Goal: Transaction & Acquisition: Purchase product/service

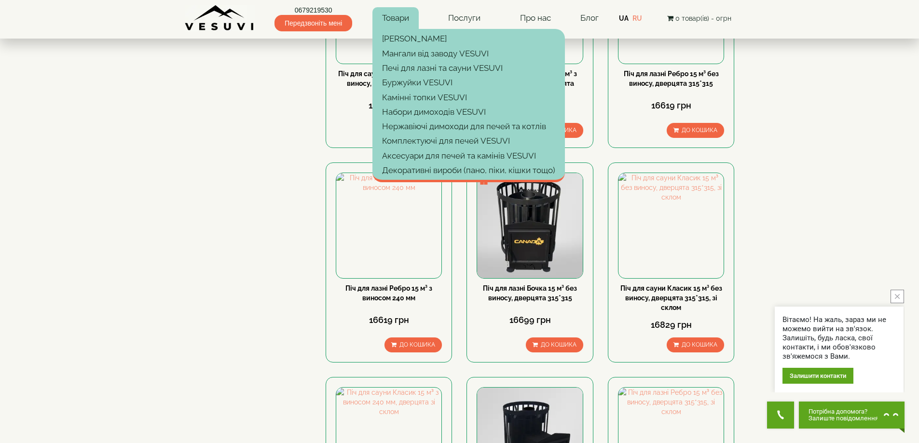
scroll to position [241, 0]
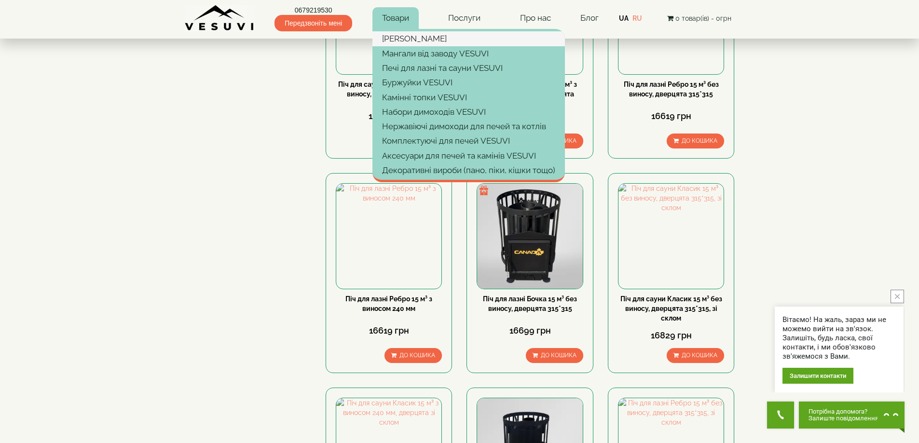
click at [421, 36] on link "[PERSON_NAME]" at bounding box center [468, 38] width 192 height 14
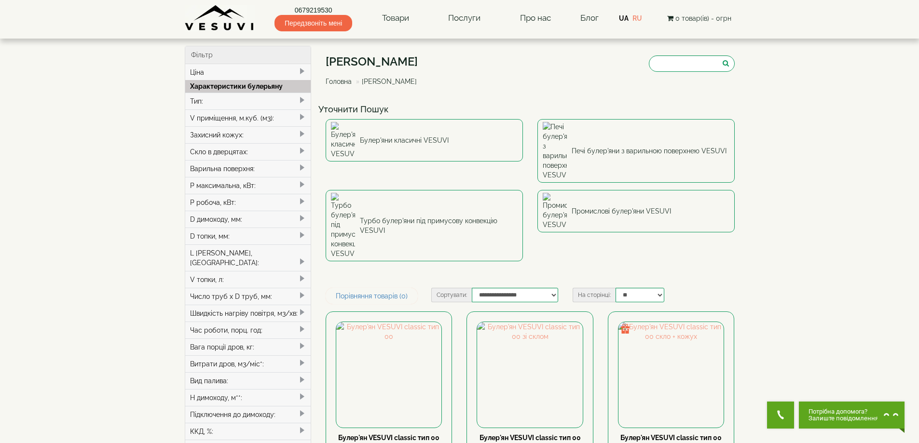
click at [203, 103] on div "Тип:" at bounding box center [248, 101] width 126 height 17
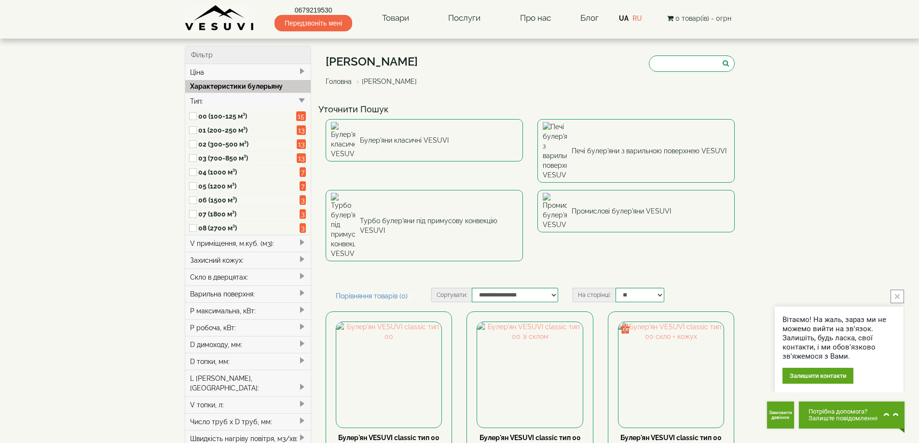
click at [215, 158] on label "03 (700-850 м³)" at bounding box center [247, 158] width 98 height 10
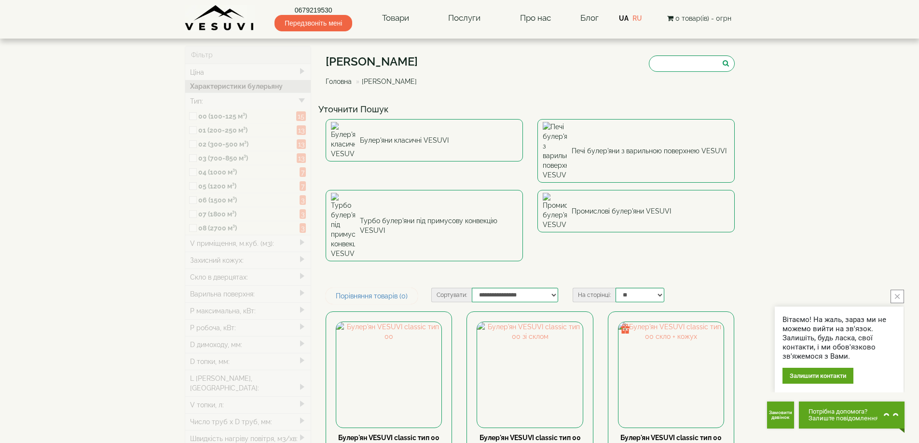
type input "*****"
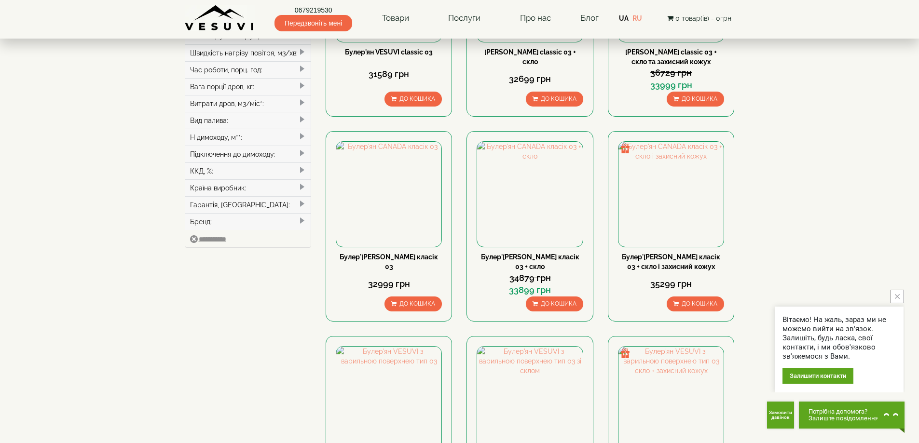
scroll to position [531, 0]
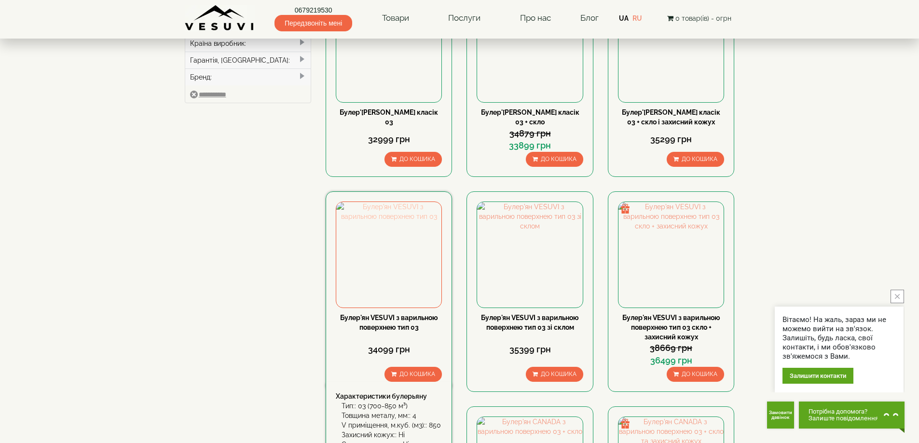
click at [394, 202] on img at bounding box center [388, 254] width 105 height 105
